Goal: Task Accomplishment & Management: Manage account settings

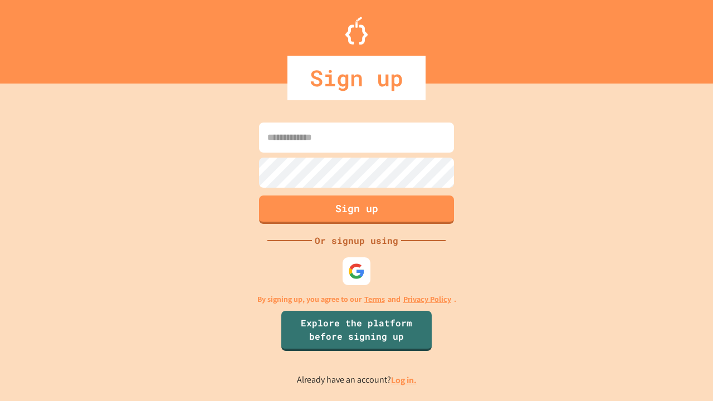
click at [404, 380] on link "Log in." at bounding box center [404, 380] width 26 height 12
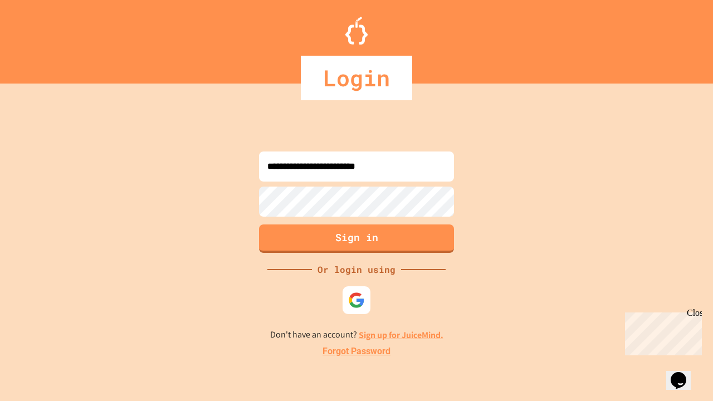
type input "**********"
